Goal: Information Seeking & Learning: Learn about a topic

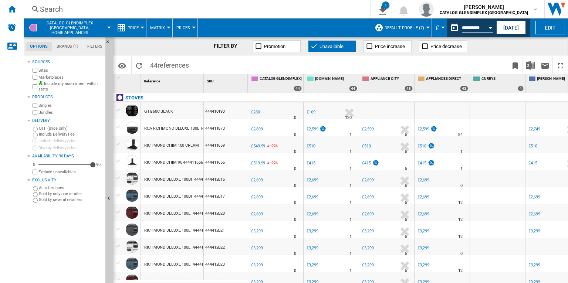
scroll to position [0, 72]
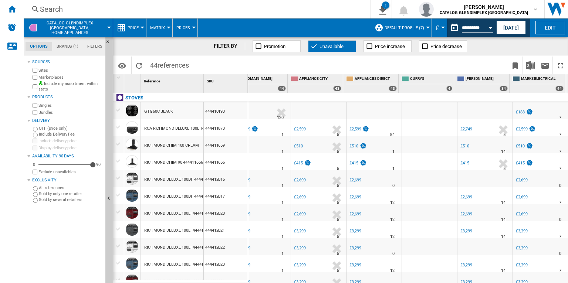
click at [267, 89] on span at bounding box center [256, 88] width 43 height 6
click at [246, 12] on div "Search" at bounding box center [195, 9] width 311 height 10
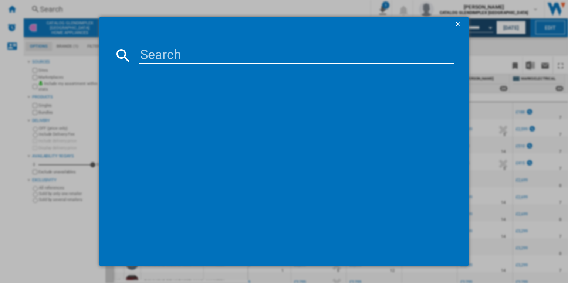
click at [205, 60] on input at bounding box center [296, 56] width 314 height 18
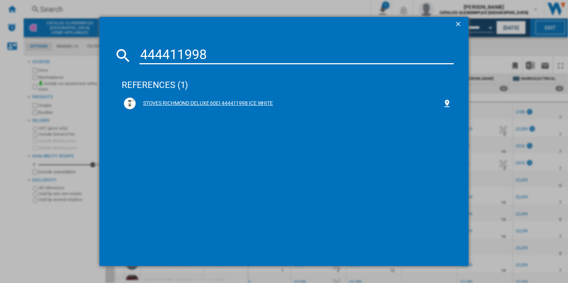
type input "444411998"
click at [210, 98] on div "STOVES RICHMOND DELUXE 60EI 444411998 ICE WHITE" at bounding box center [288, 104] width 328 height 12
click at [219, 106] on div "STOVES RICHMOND DELUXE 60EI 444411998 ICE WHITE" at bounding box center [289, 103] width 307 height 7
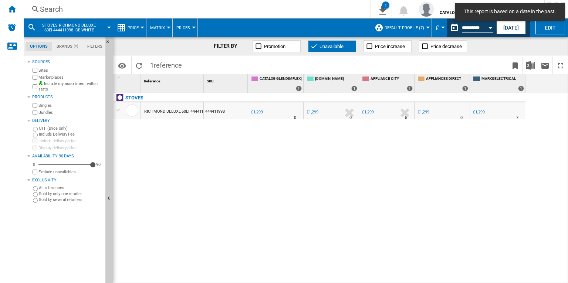
click at [312, 113] on div "£1,299" at bounding box center [312, 112] width 11 height 5
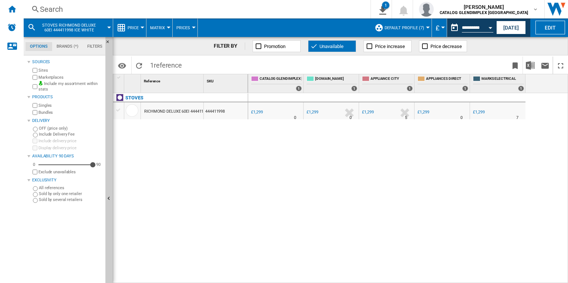
click at [315, 111] on div "£1,299" at bounding box center [312, 112] width 11 height 5
click at [312, 112] on div "£1,299" at bounding box center [312, 112] width 11 height 5
click at [261, 111] on div "£1,299" at bounding box center [256, 112] width 11 height 5
click at [369, 112] on div "£1,299" at bounding box center [367, 112] width 11 height 5
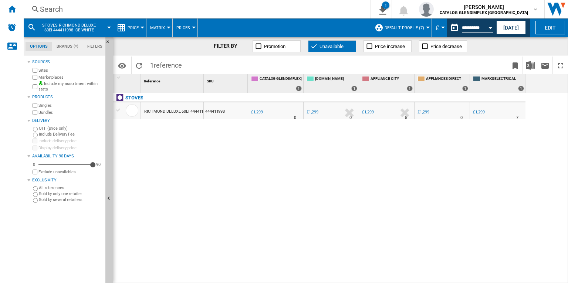
click at [369, 112] on div "£1,299" at bounding box center [367, 112] width 11 height 5
click at [75, 24] on span "STOVES RICHMOND DELUXE 60EI 444411998 ICE WHITE" at bounding box center [69, 28] width 60 height 10
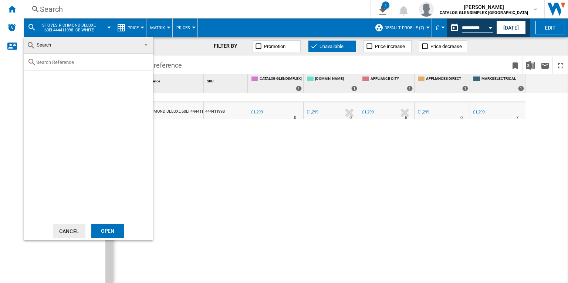
click at [85, 26] on md-backdrop at bounding box center [284, 141] width 568 height 283
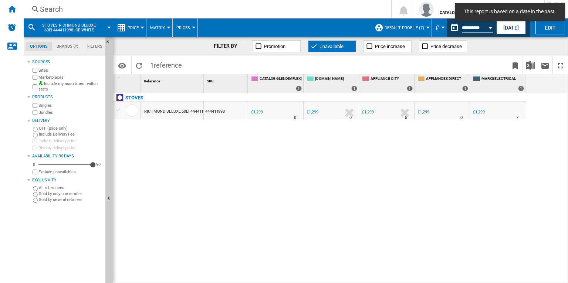
click at [373, 116] on div "£1,299" at bounding box center [367, 112] width 13 height 7
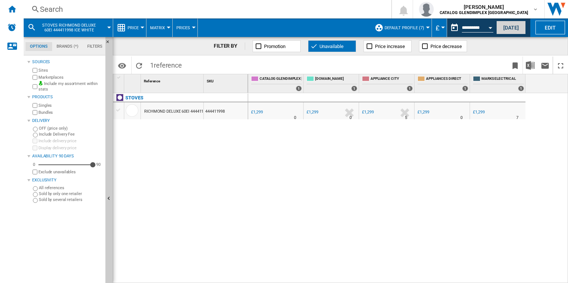
click at [501, 26] on button "[DATE]" at bounding box center [511, 28] width 30 height 14
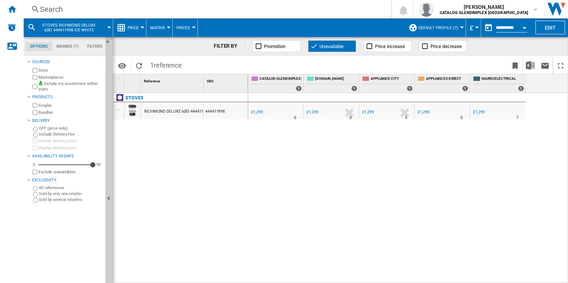
click at [315, 111] on div "£1,299" at bounding box center [312, 112] width 11 height 5
click at [316, 113] on div "£1,299" at bounding box center [312, 112] width 11 height 5
click at [160, 13] on div "Search" at bounding box center [206, 9] width 332 height 10
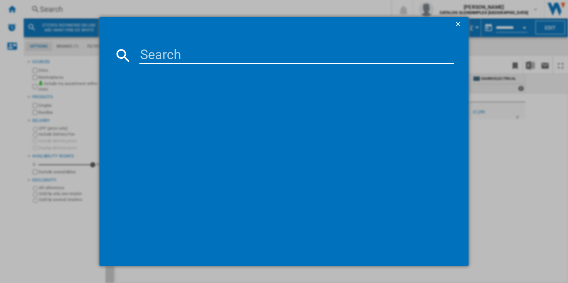
click at [172, 58] on input at bounding box center [296, 56] width 314 height 18
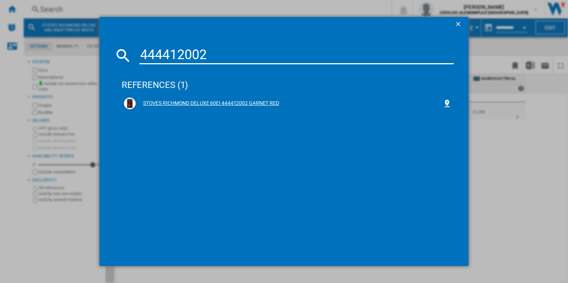
type input "444412002"
click at [202, 105] on div "STOVES RICHMOND DELUXE 60EI 444412002 GARNET RED" at bounding box center [289, 103] width 307 height 7
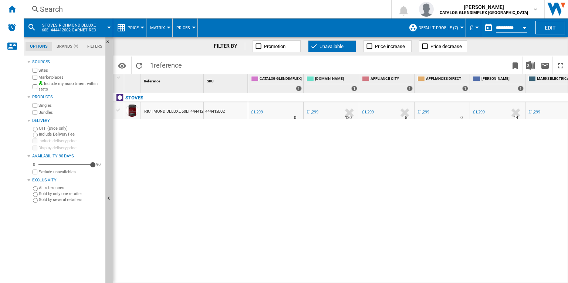
click at [316, 114] on div "£1,299" at bounding box center [312, 112] width 11 height 5
click at [87, 29] on span "STOVES RICHMOND DELUXE 60EI 444412002 GARNET RED" at bounding box center [69, 28] width 60 height 10
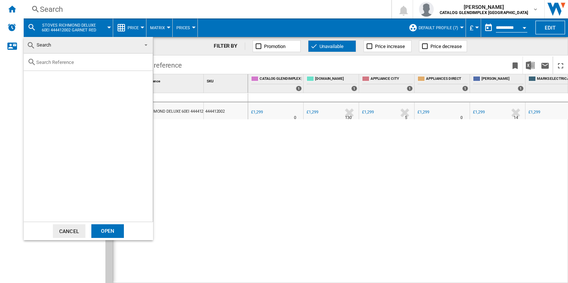
click at [87, 29] on md-backdrop at bounding box center [284, 141] width 568 height 283
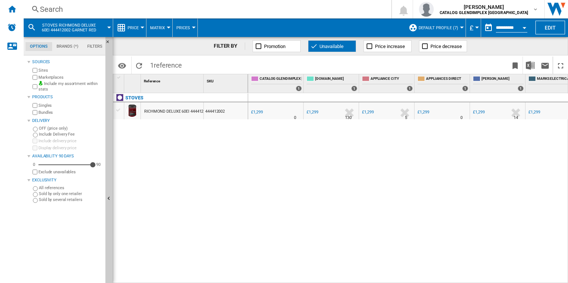
click at [45, 28] on span "STOVES RICHMOND DELUXE 60EI 444412002 GARNET RED" at bounding box center [69, 28] width 60 height 10
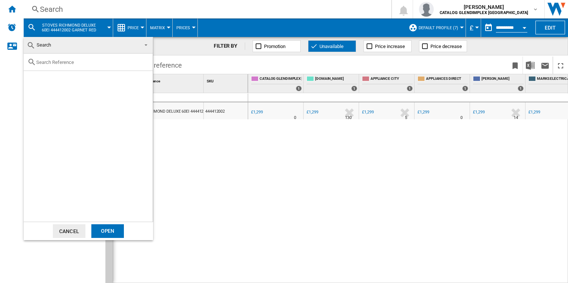
click at [54, 52] on md-select-value "Search" at bounding box center [88, 45] width 129 height 17
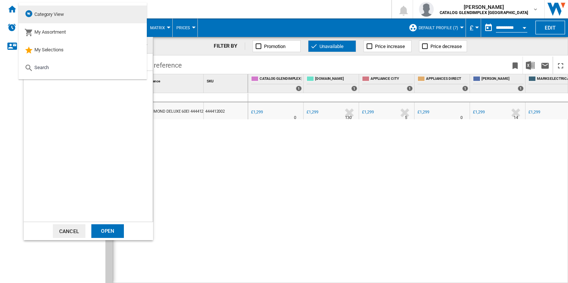
click at [53, 12] on span "Category View" at bounding box center [49, 14] width 30 height 6
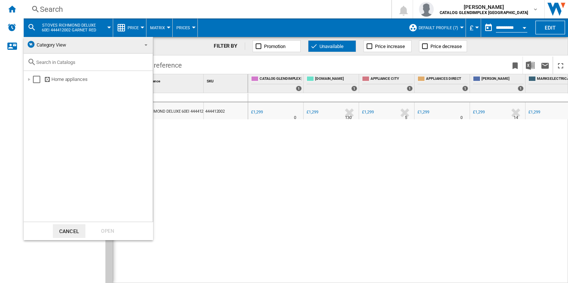
click at [64, 30] on md-backdrop at bounding box center [284, 141] width 568 height 283
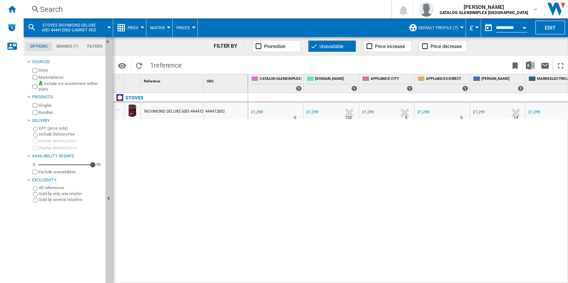
click at [59, 25] on span "STOVES RICHMOND DELUXE 60EI 444412002 GARNET RED" at bounding box center [69, 28] width 60 height 10
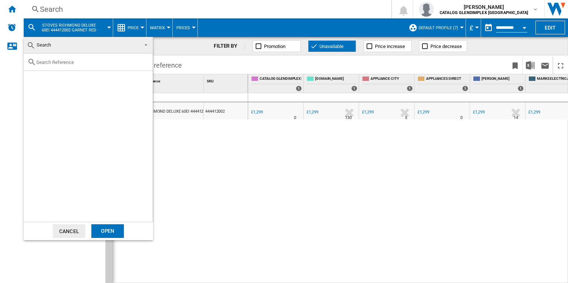
click at [57, 50] on span "Search" at bounding box center [82, 45] width 111 height 10
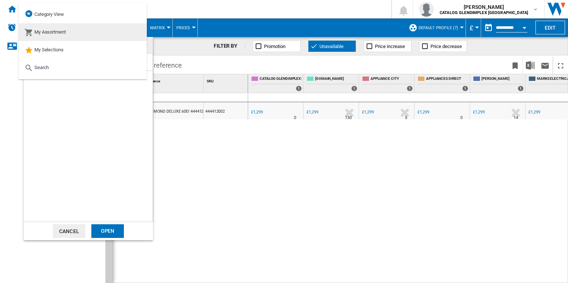
click at [56, 32] on span "My Assortment" at bounding box center [49, 32] width 31 height 6
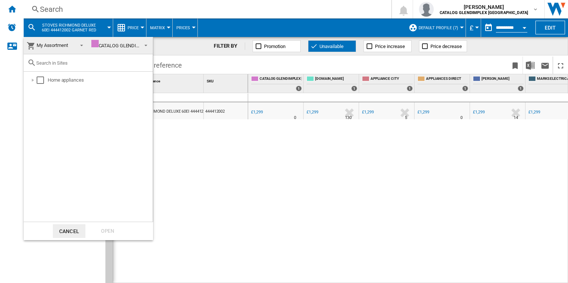
click at [69, 48] on span "My Assortment" at bounding box center [50, 45] width 47 height 10
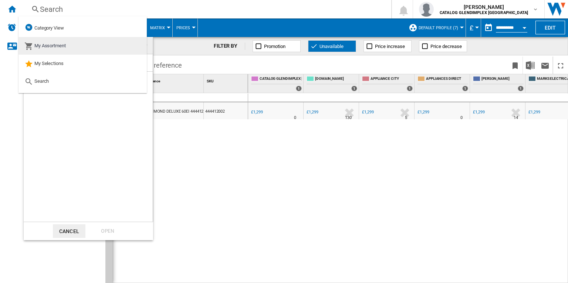
click at [76, 47] on md-option "My Assortment" at bounding box center [82, 46] width 128 height 18
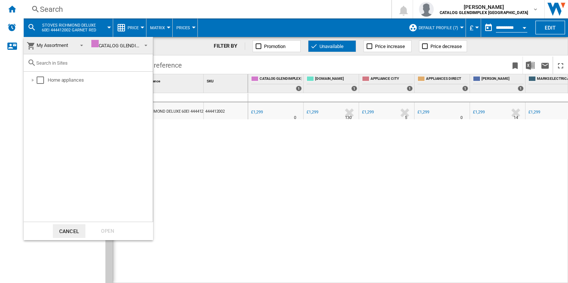
click at [111, 48] on div "CATALOG GLENDIMPLEX [GEOGRAPHIC_DATA]" at bounding box center [143, 46] width 105 height 6
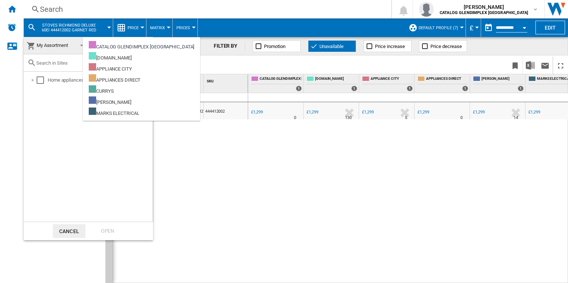
click at [111, 48] on div "CATALOG GLENDIMPLEX [GEOGRAPHIC_DATA]" at bounding box center [141, 45] width 105 height 9
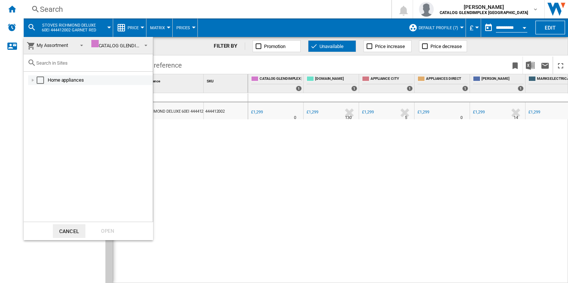
click at [32, 80] on div at bounding box center [32, 80] width 7 height 7
click at [47, 99] on div "Select" at bounding box center [48, 99] width 7 height 7
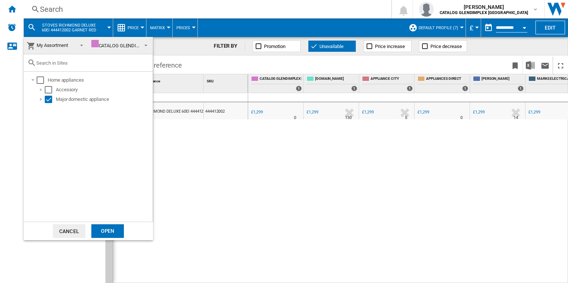
click at [111, 227] on div "Open" at bounding box center [107, 231] width 33 height 14
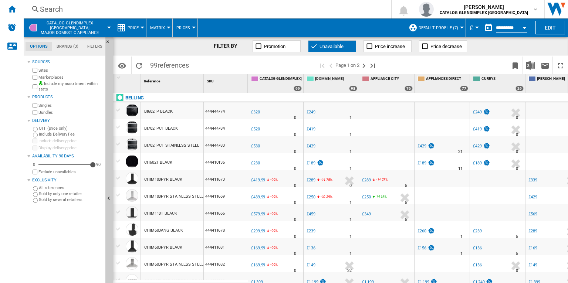
click at [72, 46] on md-tab-item "Brands (3)" at bounding box center [67, 46] width 31 height 9
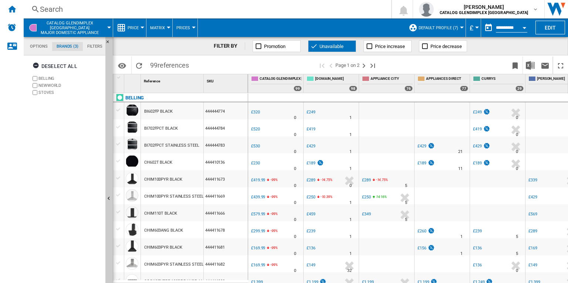
click at [141, 27] on div at bounding box center [143, 28] width 4 height 2
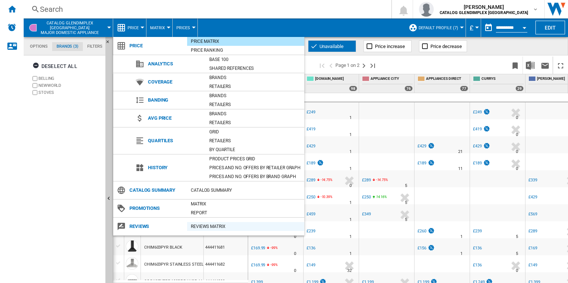
click at [197, 228] on div "REVIEWS Matrix" at bounding box center [245, 226] width 117 height 7
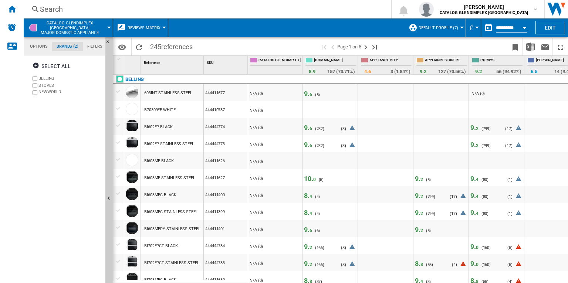
scroll to position [0, 3]
click at [375, 60] on span "APPLIANCE CITY" at bounding box center [392, 61] width 42 height 6
click at [393, 72] on span "3 (1.84%)" at bounding box center [402, 72] width 20 height 6
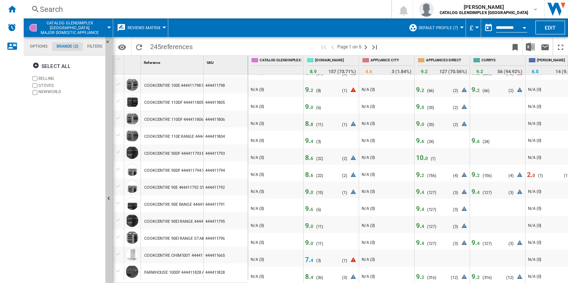
click at [157, 31] on button "Reviews Matrix" at bounding box center [146, 27] width 37 height 18
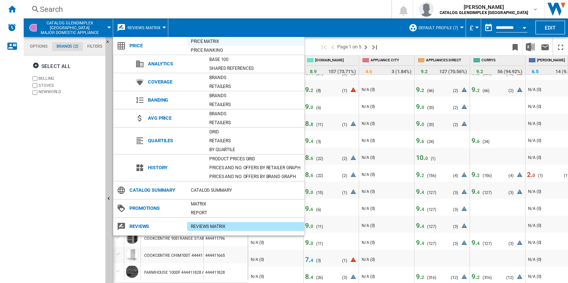
click at [196, 39] on div "Price Matrix" at bounding box center [245, 41] width 117 height 7
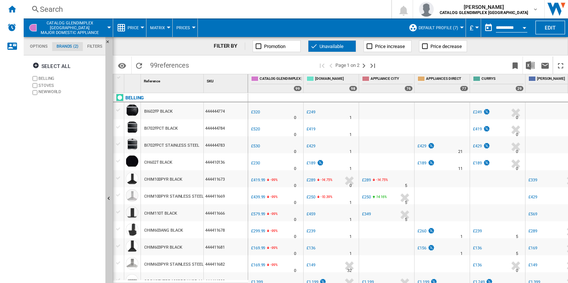
click at [368, 199] on div "£250" at bounding box center [366, 197] width 9 height 5
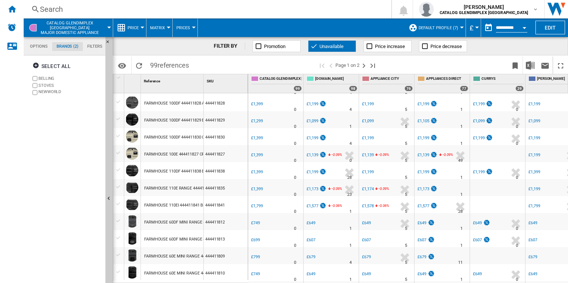
click at [365, 190] on div "£1,174" at bounding box center [367, 189] width 11 height 5
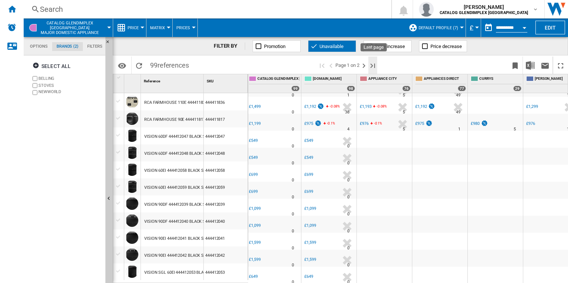
click at [373, 65] on ng-md-icon "Last page" at bounding box center [372, 65] width 9 height 9
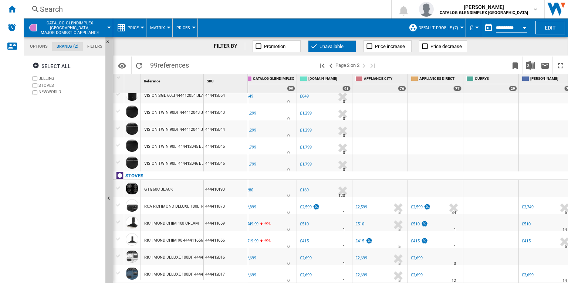
click at [362, 221] on div "£510" at bounding box center [359, 224] width 10 height 7
click at [41, 79] on label "BELLING" at bounding box center [70, 79] width 64 height 6
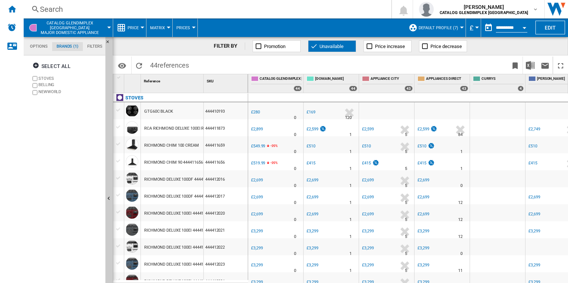
click at [156, 31] on button "Matrix" at bounding box center [159, 27] width 18 height 18
click at [137, 29] on md-backdrop at bounding box center [284, 141] width 568 height 283
click at [137, 29] on span "Price" at bounding box center [133, 28] width 11 height 5
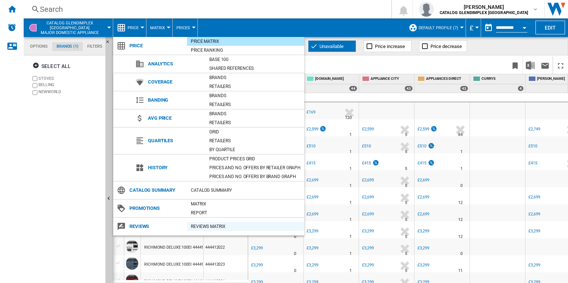
click at [197, 224] on div "REVIEWS Matrix" at bounding box center [245, 226] width 117 height 7
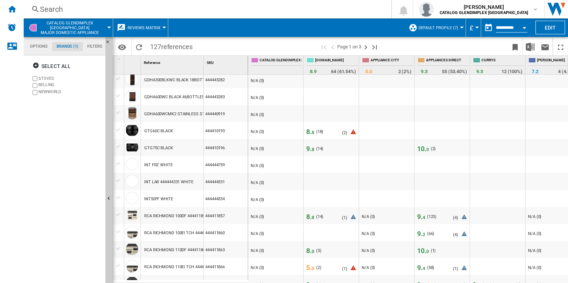
scroll to position [180, 0]
